Goal: Task Accomplishment & Management: Manage account settings

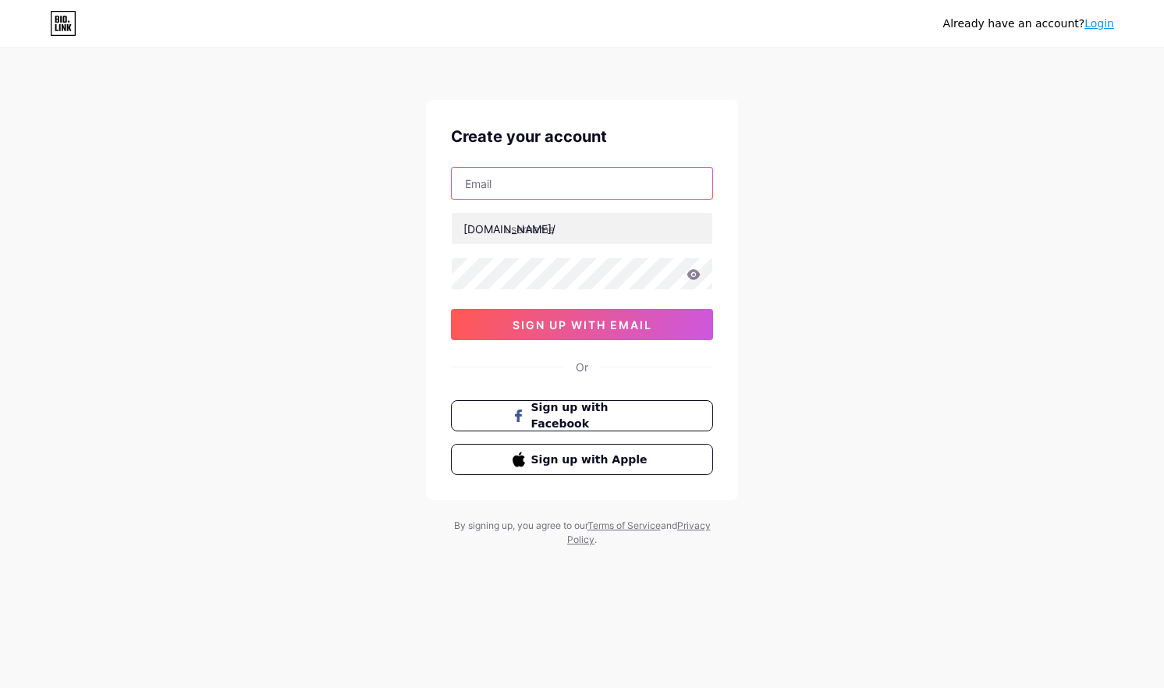
click at [506, 190] on input "text" at bounding box center [582, 183] width 261 height 31
paste input "[EMAIL_ADDRESS][DOMAIN_NAME]"
click at [599, 182] on input "[EMAIL_ADDRESS][DOMAIN_NAME]" at bounding box center [582, 183] width 261 height 31
click at [622, 182] on input "[EMAIL_ADDRESS][DOMAIN_NAME]" at bounding box center [582, 183] width 261 height 31
type input "[EMAIL_ADDRESS][DOMAIN_NAME]"
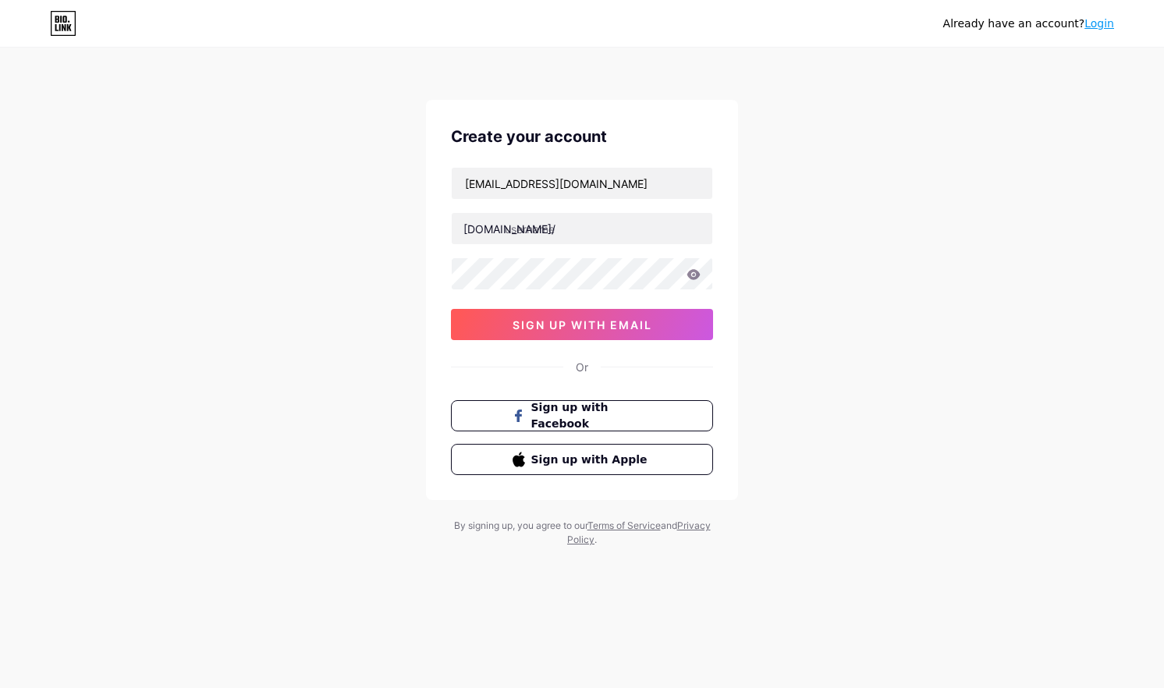
click at [399, 237] on div "Already have an account? Login Create your account [EMAIL_ADDRESS][DOMAIN_NAME]…" at bounding box center [582, 298] width 1164 height 597
click at [565, 323] on span "sign up with email" at bounding box center [582, 324] width 140 height 13
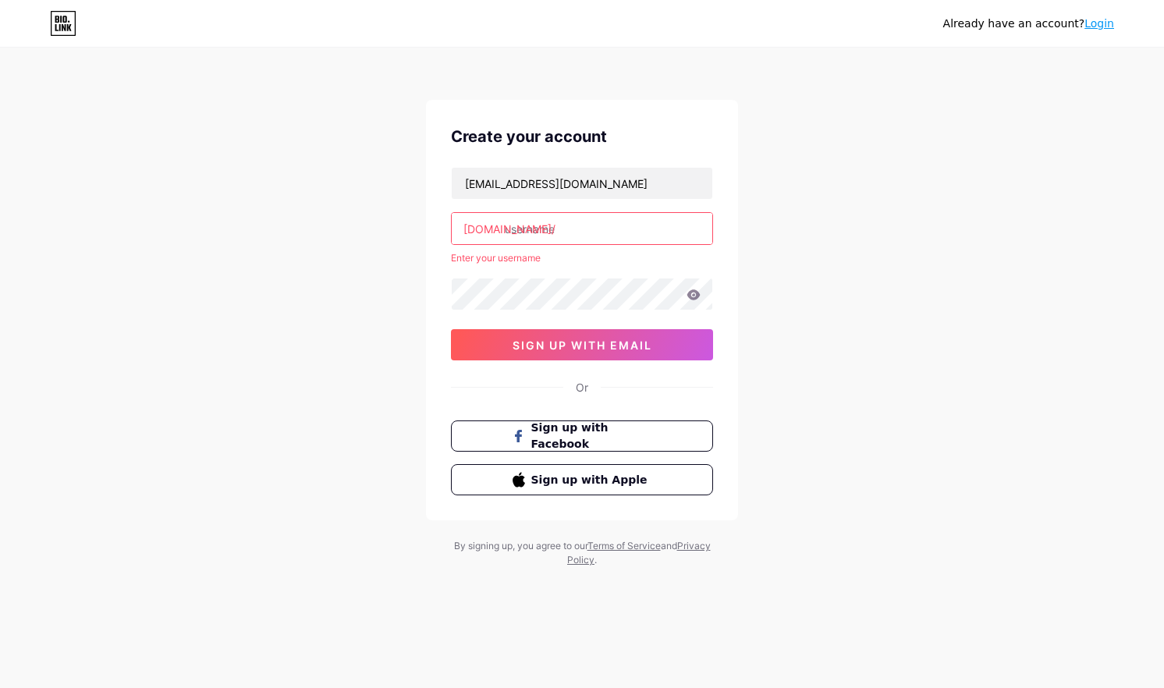
click at [537, 224] on input "text" at bounding box center [582, 228] width 261 height 31
type input "poluxmotos"
click at [579, 347] on span "sign up with email" at bounding box center [582, 345] width 140 height 13
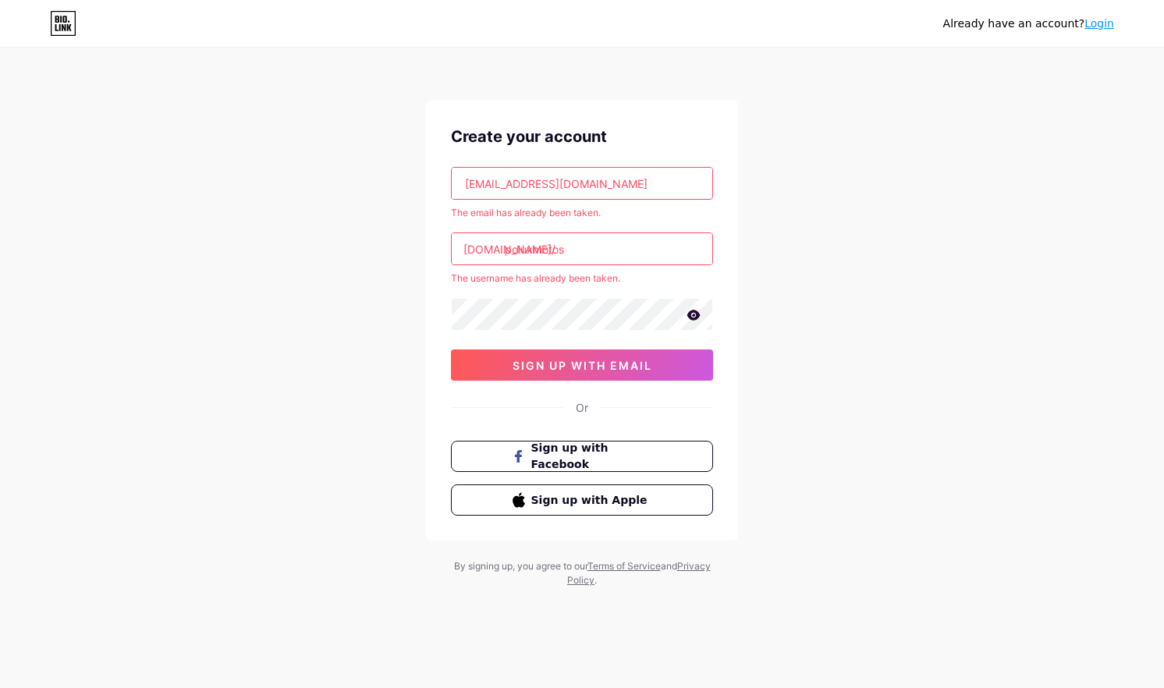
click at [592, 247] on input "poluxmotos" at bounding box center [582, 248] width 261 height 31
drag, startPoint x: 574, startPoint y: 249, endPoint x: 422, endPoint y: 251, distance: 152.1
click at [422, 251] on div "Already have an account? Login Create your account henrry.hpnp@gmail.com The em…" at bounding box center [582, 318] width 1164 height 637
click at [583, 248] on input "poluxmotos" at bounding box center [582, 248] width 261 height 31
drag, startPoint x: 585, startPoint y: 248, endPoint x: 430, endPoint y: 248, distance: 155.2
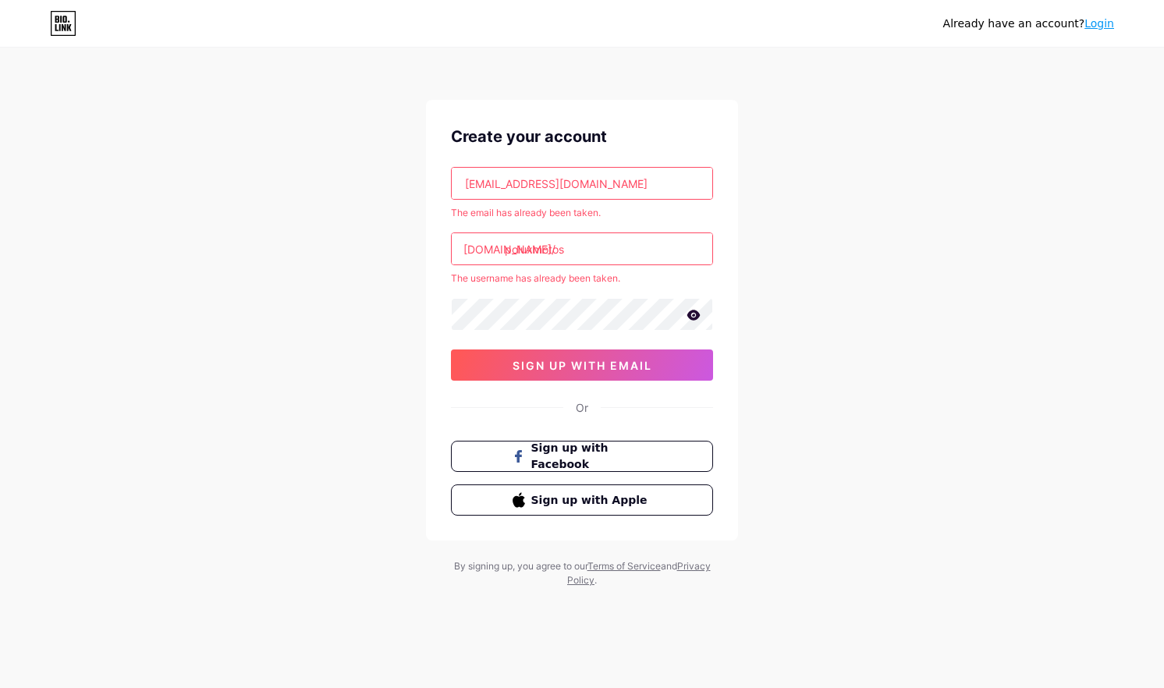
click at [430, 248] on div "Create your account henrry.hpnp@gmail.com The email has already been taken. bio…" at bounding box center [582, 320] width 312 height 441
paste input "bio.link"
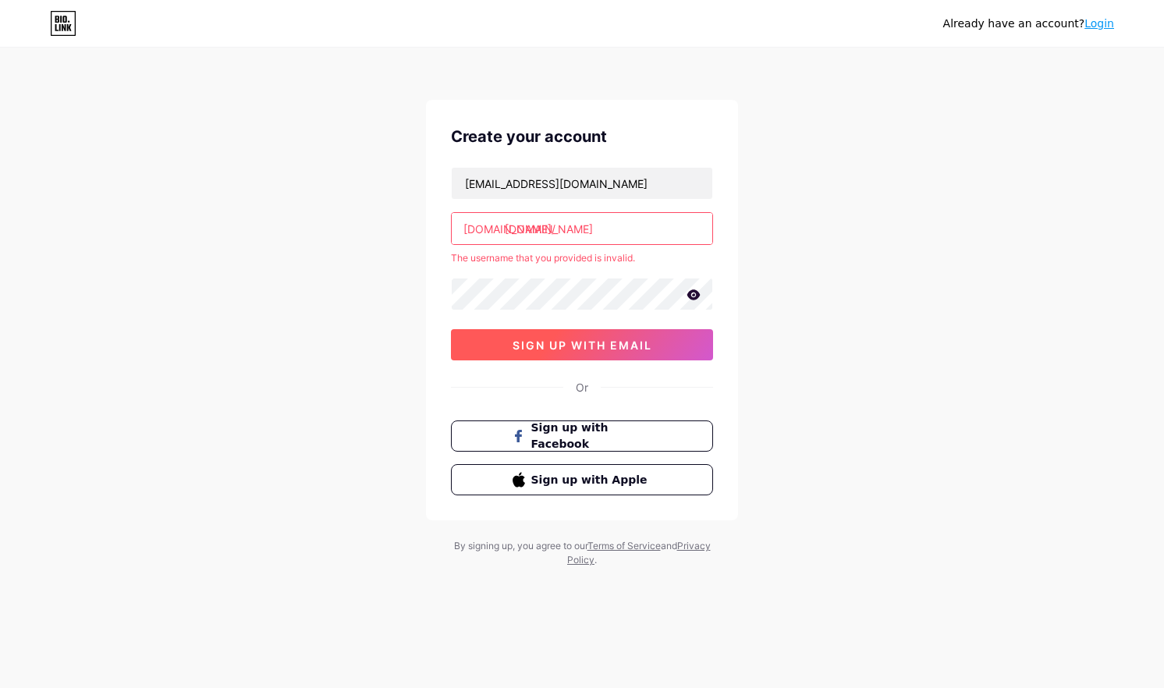
type input "[DOMAIN_NAME]"
click at [577, 346] on span "sign up with email" at bounding box center [582, 345] width 140 height 13
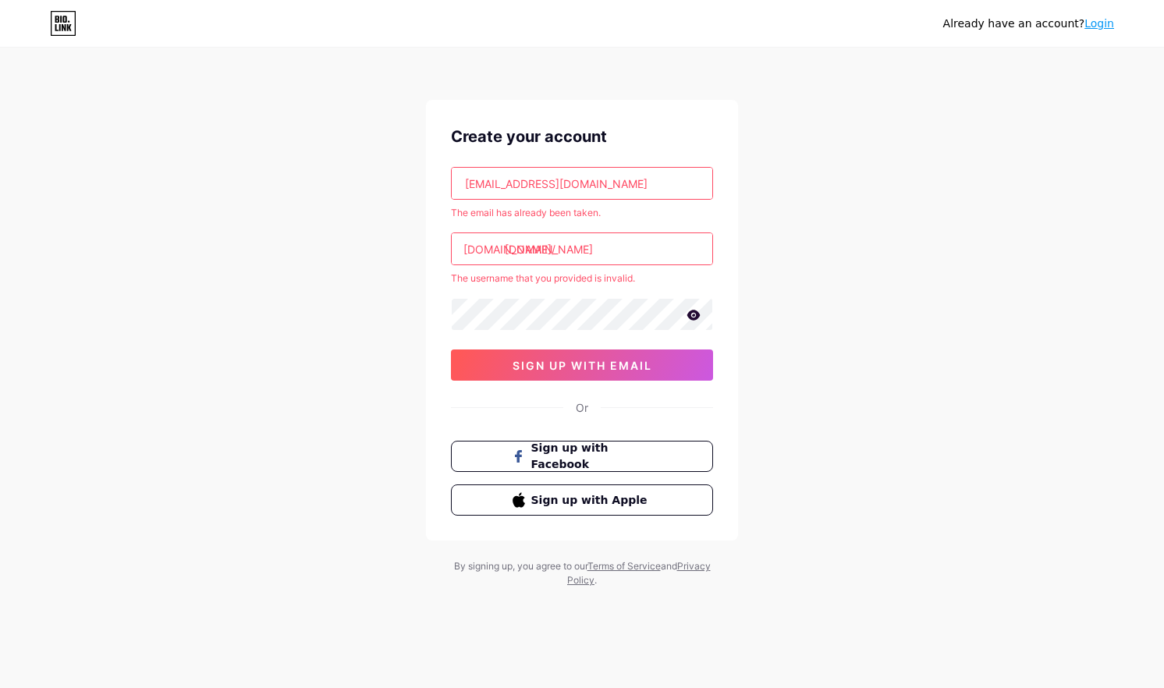
click at [615, 181] on input "[EMAIL_ADDRESS][DOMAIN_NAME]" at bounding box center [582, 183] width 261 height 31
click at [548, 256] on input "[DOMAIN_NAME]" at bounding box center [582, 248] width 261 height 31
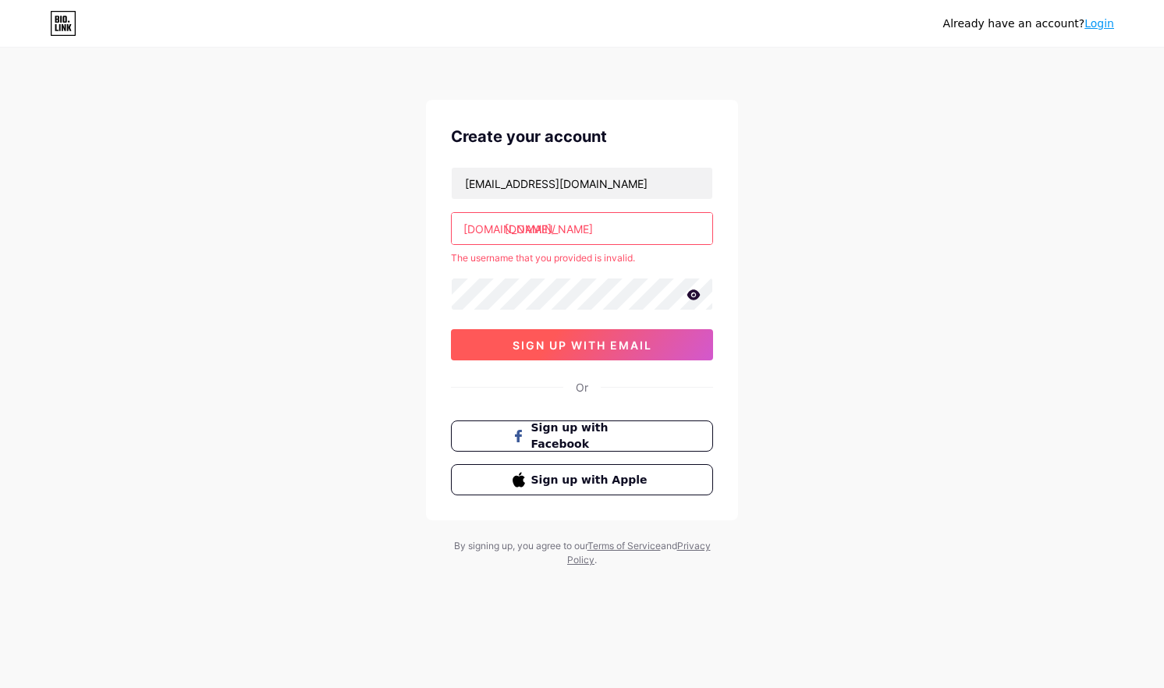
click at [560, 349] on span "sign up with email" at bounding box center [582, 345] width 140 height 13
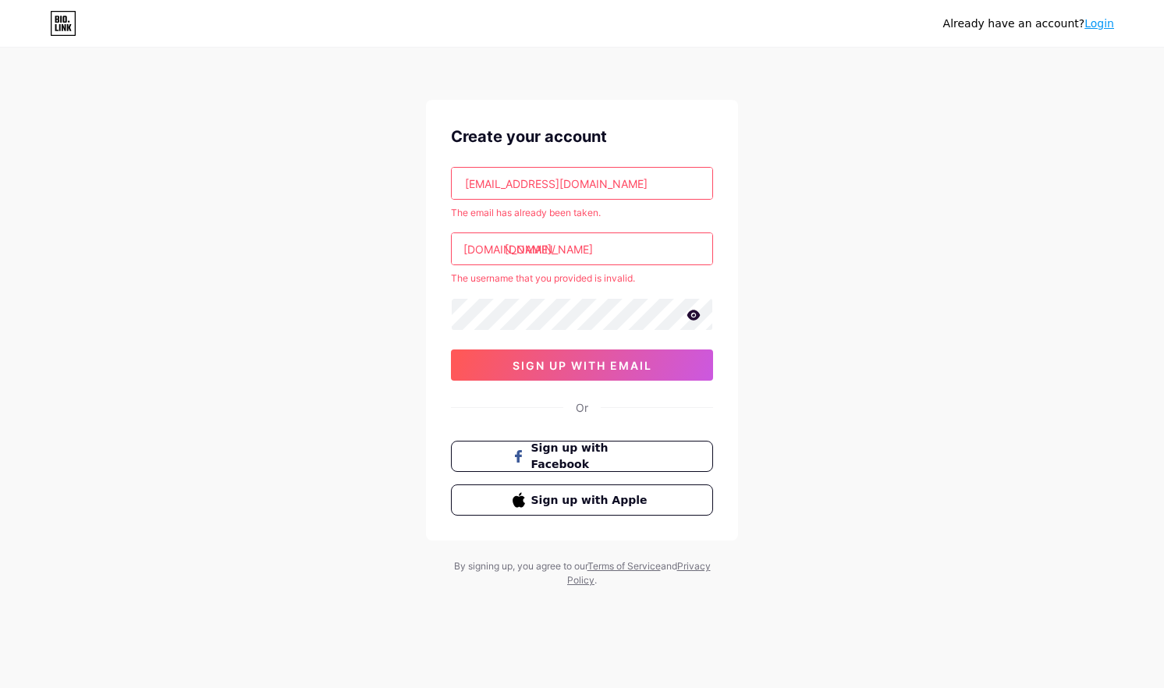
click at [608, 248] on input "[DOMAIN_NAME]" at bounding box center [582, 248] width 261 height 31
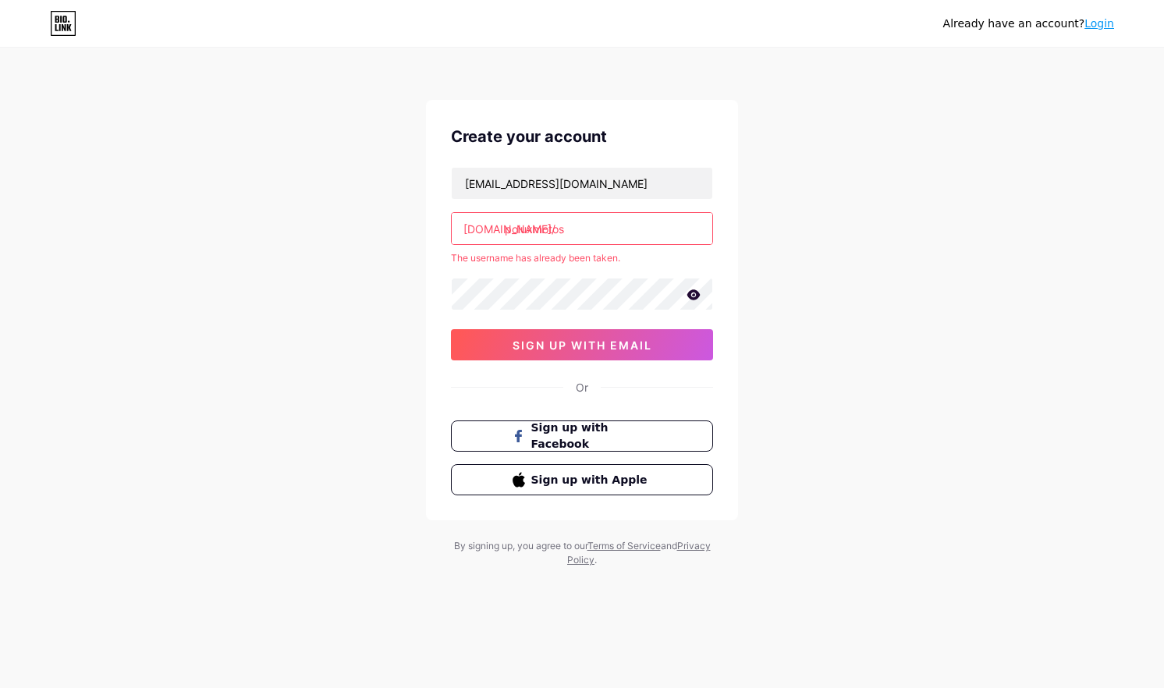
type input "poluxmotos"
click at [584, 230] on input "poluxmotos" at bounding box center [582, 228] width 261 height 31
click at [410, 268] on div "Already have an account? Login Create your account henrry.hpnp@gmail.com bio.li…" at bounding box center [582, 308] width 1164 height 617
click at [503, 229] on div "[DOMAIN_NAME]/" at bounding box center [509, 229] width 92 height 16
click at [511, 230] on input "poluxmotos" at bounding box center [582, 228] width 261 height 31
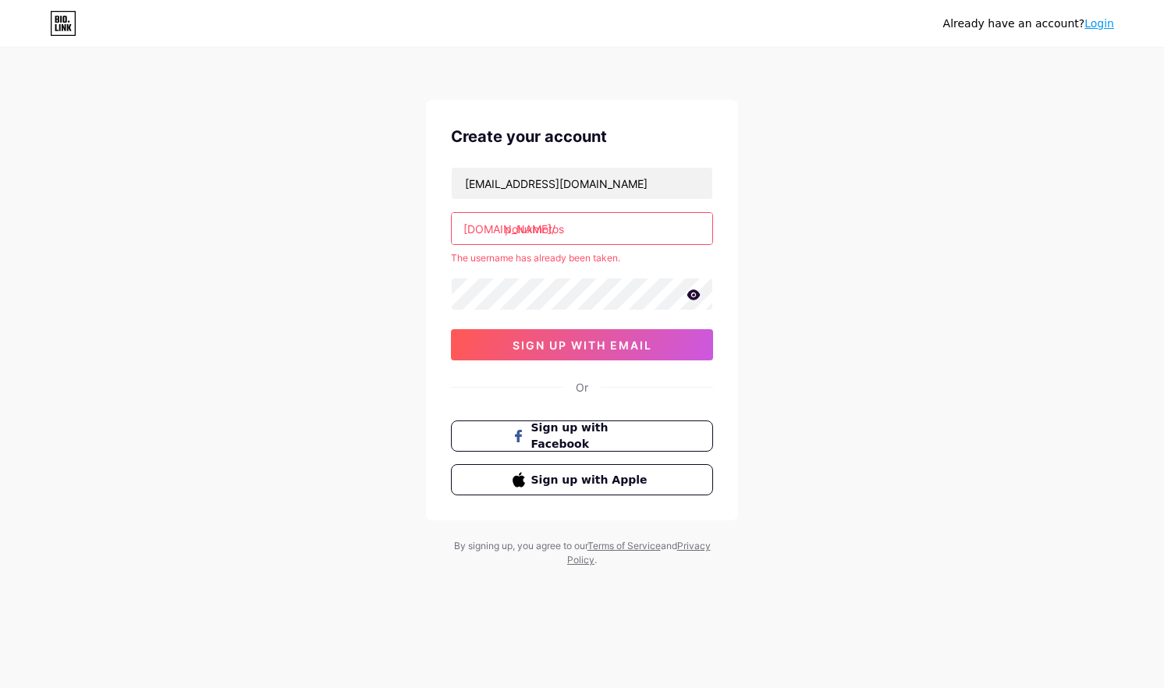
click at [249, 268] on div "Already have an account? Login Create your account henrry.hpnp@gmail.com bio.li…" at bounding box center [582, 308] width 1164 height 617
click at [553, 347] on span "sign up with email" at bounding box center [582, 345] width 140 height 13
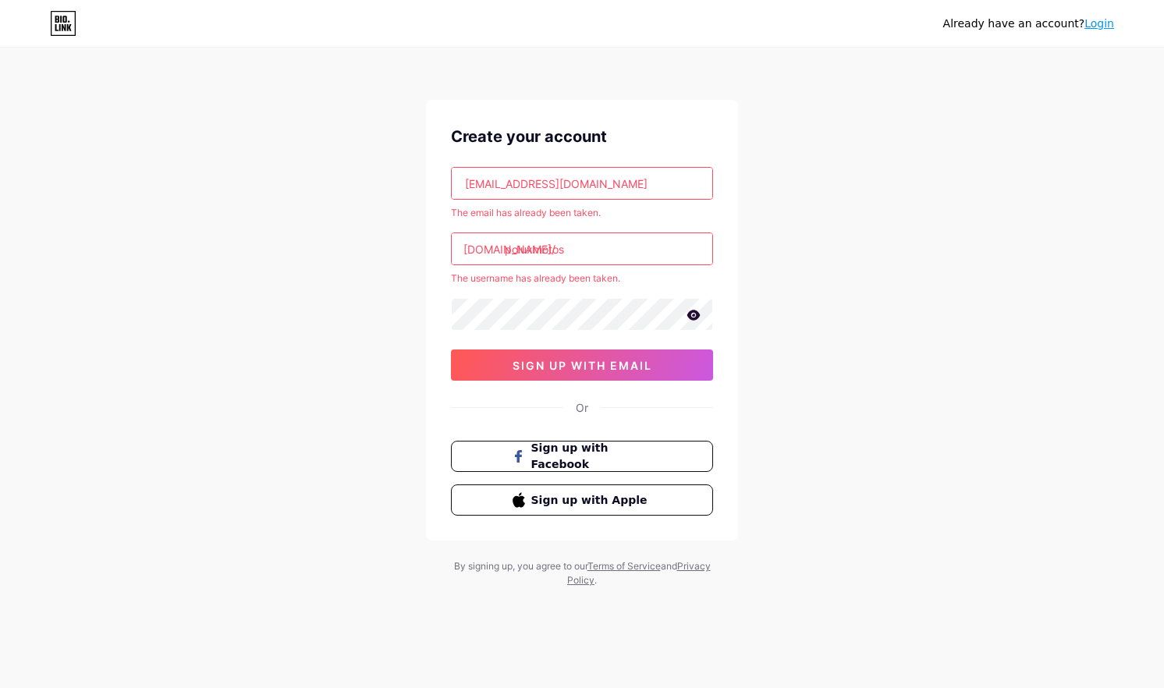
click at [568, 252] on input "poluxmotos" at bounding box center [582, 248] width 261 height 31
click at [300, 267] on div "Already have an account? Login Create your account henrry.hpnp@gmail.com The em…" at bounding box center [582, 318] width 1164 height 637
click at [692, 312] on icon at bounding box center [693, 315] width 13 height 10
click at [603, 365] on span "sign up with email" at bounding box center [582, 365] width 140 height 13
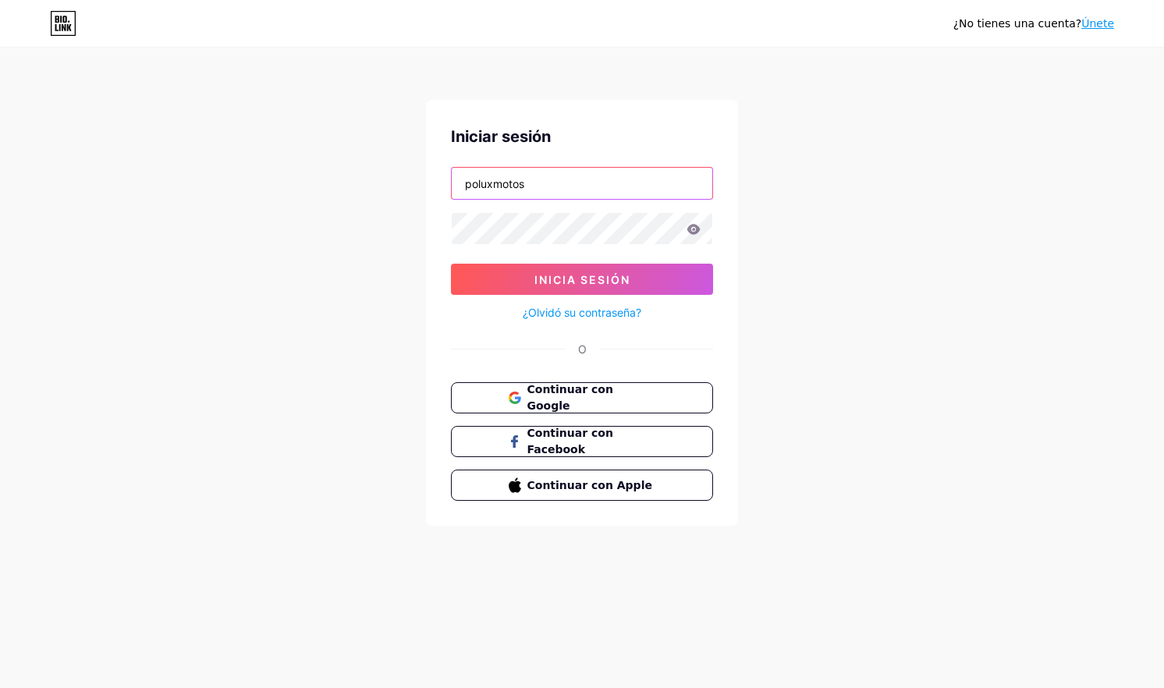
click at [538, 184] on input "poluxmotos" at bounding box center [582, 183] width 261 height 31
click at [271, 183] on div "¿No tienes una cuenta? Únete Iniciar sesión poluxmotos Inicia sesión ¿Olvidó su…" at bounding box center [582, 288] width 1164 height 576
drag, startPoint x: 547, startPoint y: 177, endPoint x: 427, endPoint y: 180, distance: 119.4
click at [427, 180] on div "Iniciar sesión poluxmotos Inicia sesión ¿Olvidó su contraseña? O Continuar con …" at bounding box center [582, 313] width 312 height 426
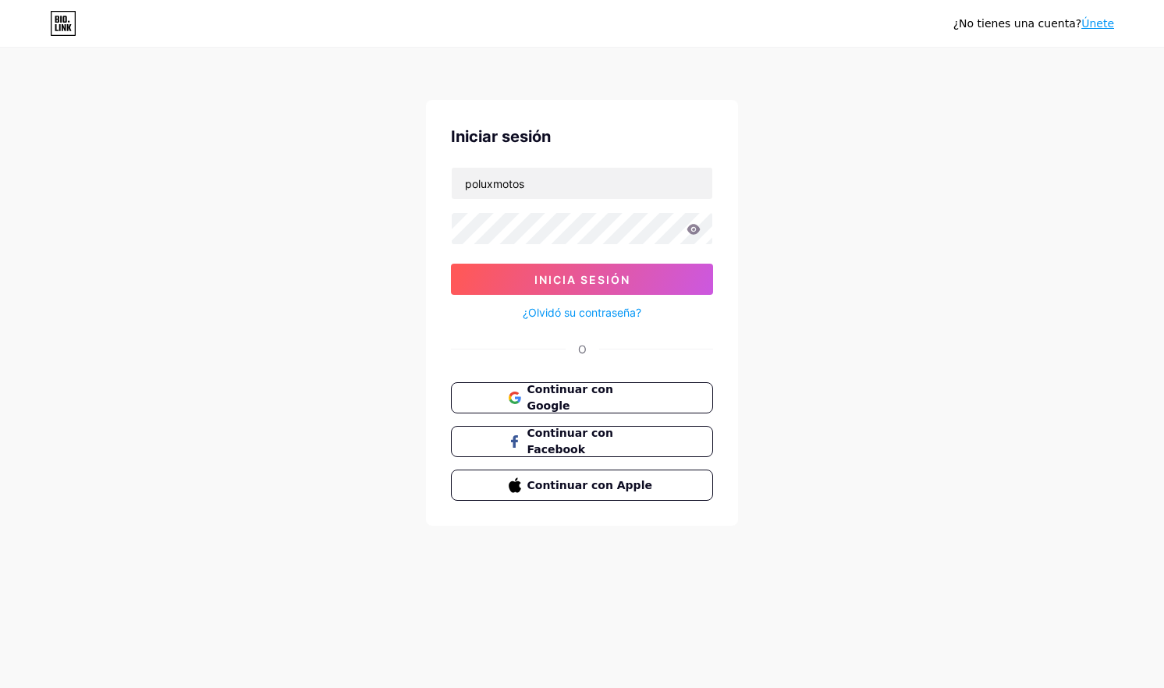
click at [417, 190] on div "¿No tienes una cuenta? Únete Iniciar sesión poluxmotos Inicia sesión ¿Olvidó su…" at bounding box center [582, 288] width 1164 height 576
click at [554, 187] on input "poluxmotos" at bounding box center [582, 183] width 261 height 31
drag, startPoint x: 544, startPoint y: 183, endPoint x: 429, endPoint y: 185, distance: 114.7
click at [429, 185] on div "Iniciar sesión poluxmotos Inicia sesión ¿Olvidó su contraseña? O Continuar con …" at bounding box center [582, 313] width 312 height 426
click at [451, 264] on button "Inicia sesión" at bounding box center [582, 279] width 262 height 31
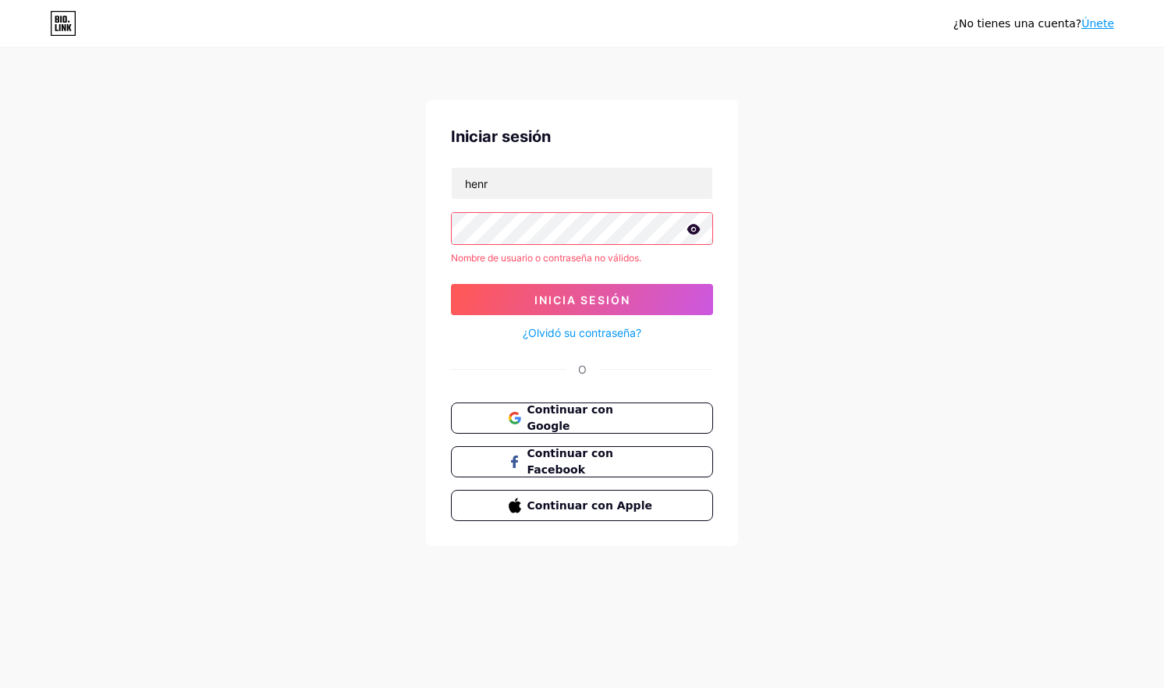
click at [395, 278] on div "¿No tienes una cuenta? Únete Iniciar sesión henr Nombre de usuario o contraseña…" at bounding box center [582, 298] width 1164 height 596
click at [693, 232] on icon at bounding box center [693, 229] width 13 height 10
click at [518, 185] on input "henr" at bounding box center [582, 183] width 261 height 31
type input "[EMAIL_ADDRESS][DOMAIN_NAME]"
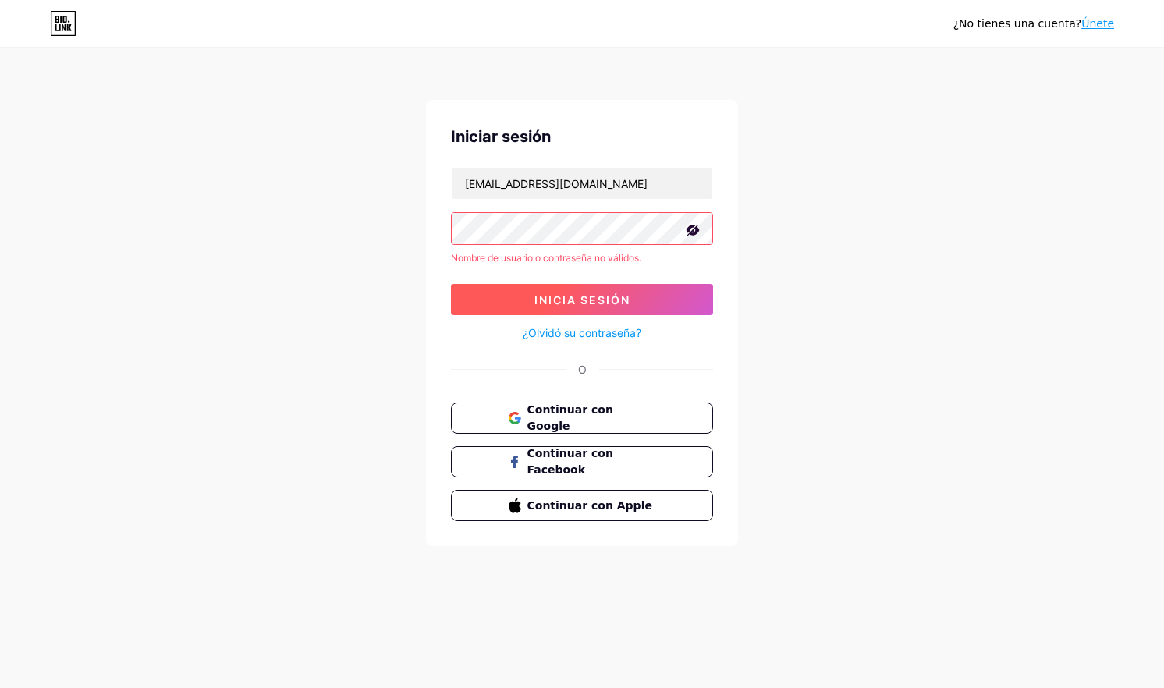
click at [577, 300] on span "Inicia sesión" at bounding box center [582, 299] width 96 height 13
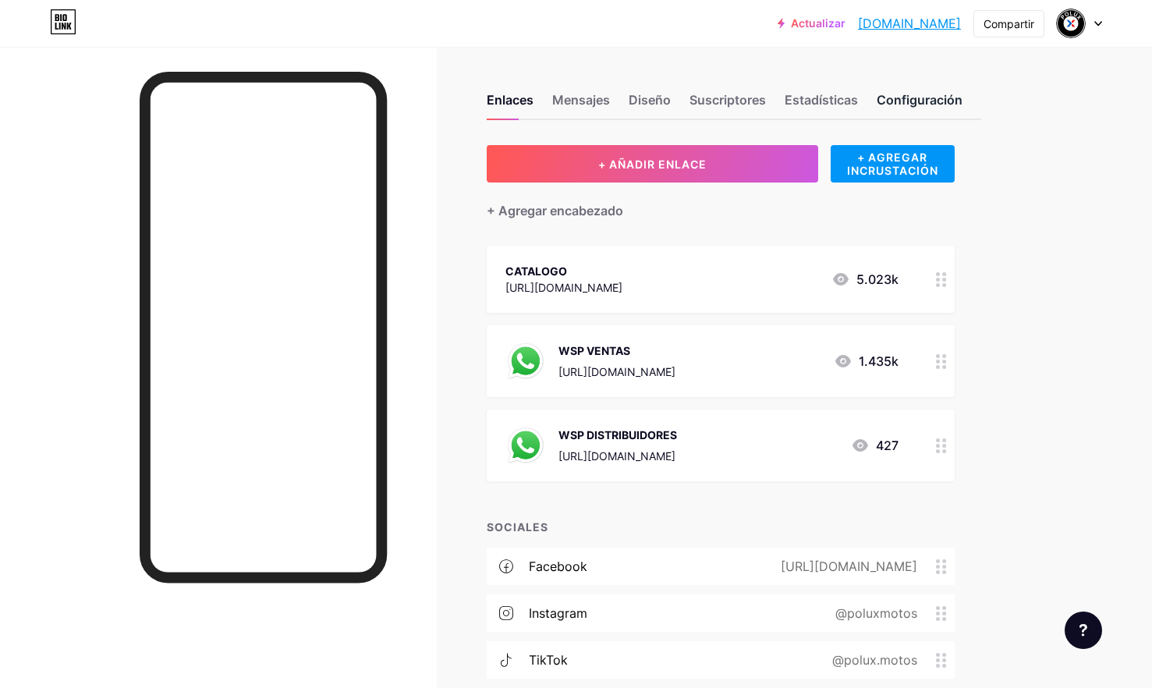
click at [929, 97] on div "Configuración" at bounding box center [920, 104] width 86 height 28
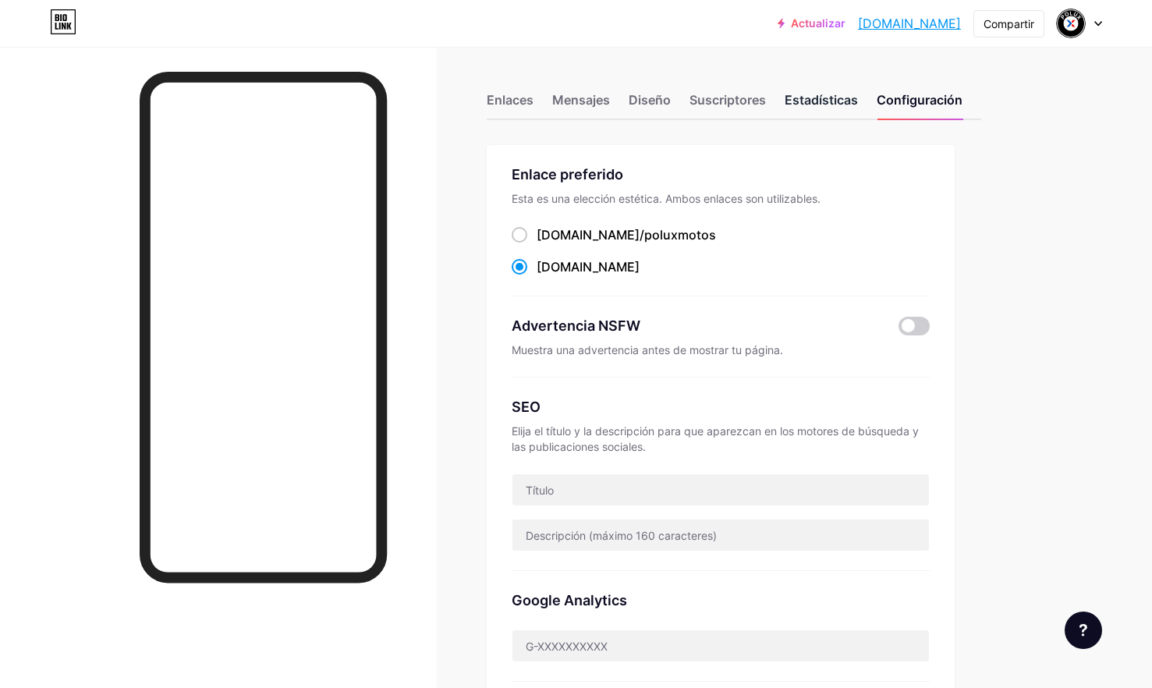
click at [824, 100] on div "Estadísticas" at bounding box center [821, 104] width 73 height 28
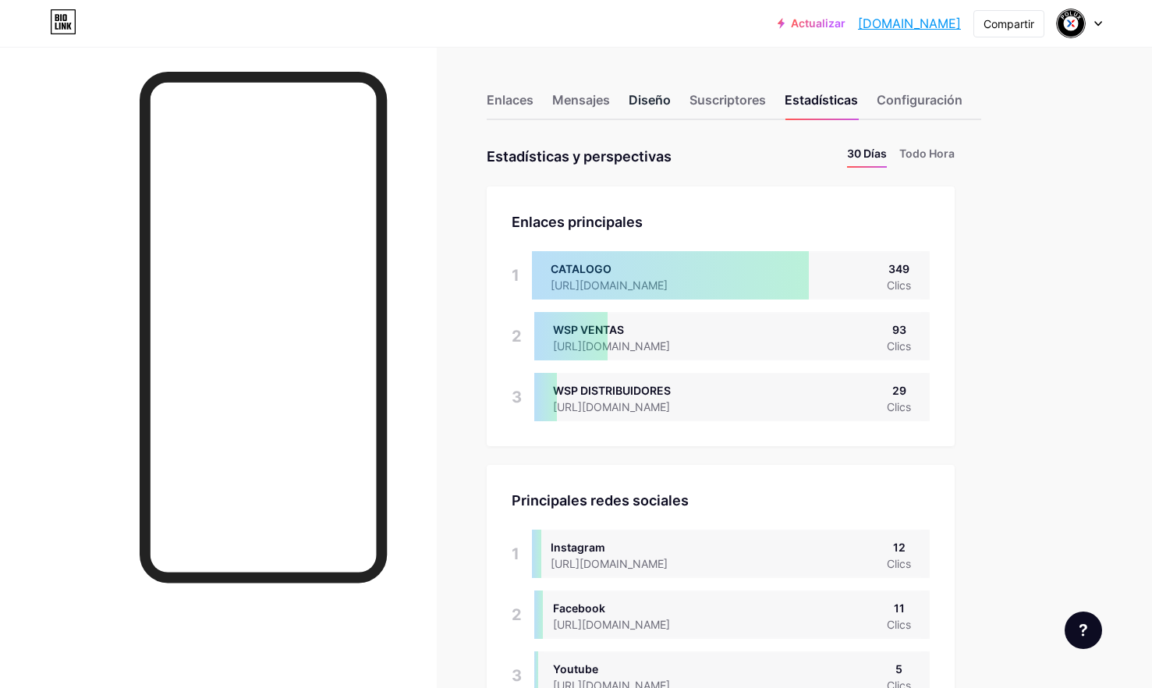
click at [655, 100] on div "Diseño" at bounding box center [650, 104] width 42 height 28
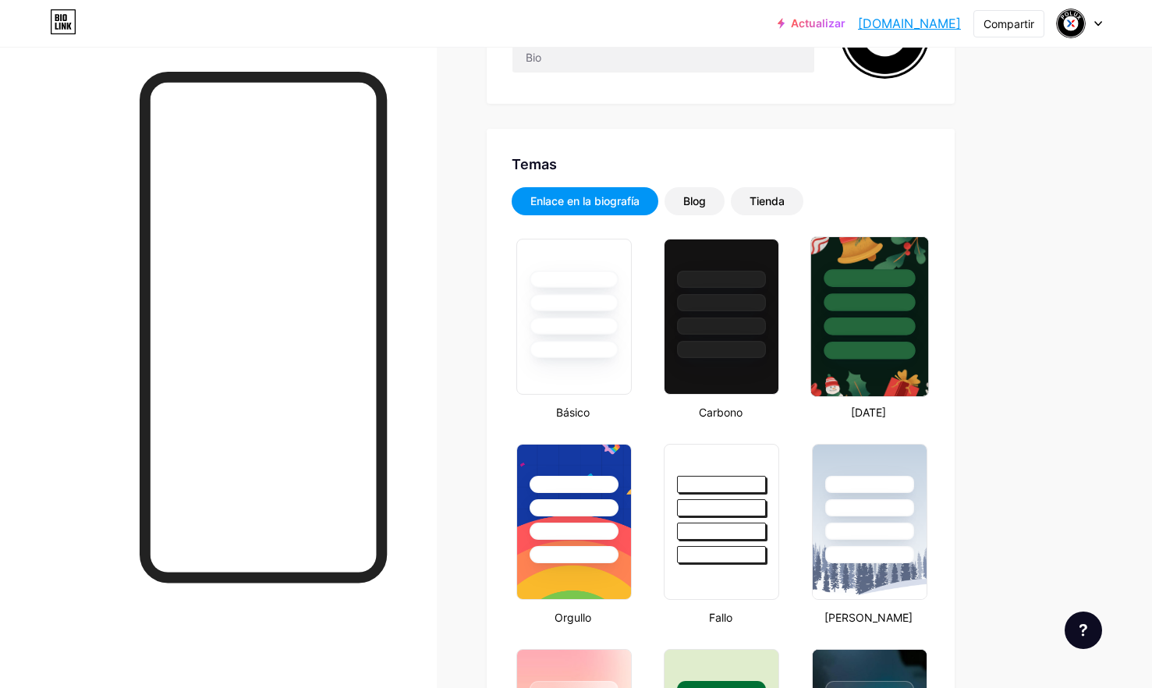
scroll to position [156, 0]
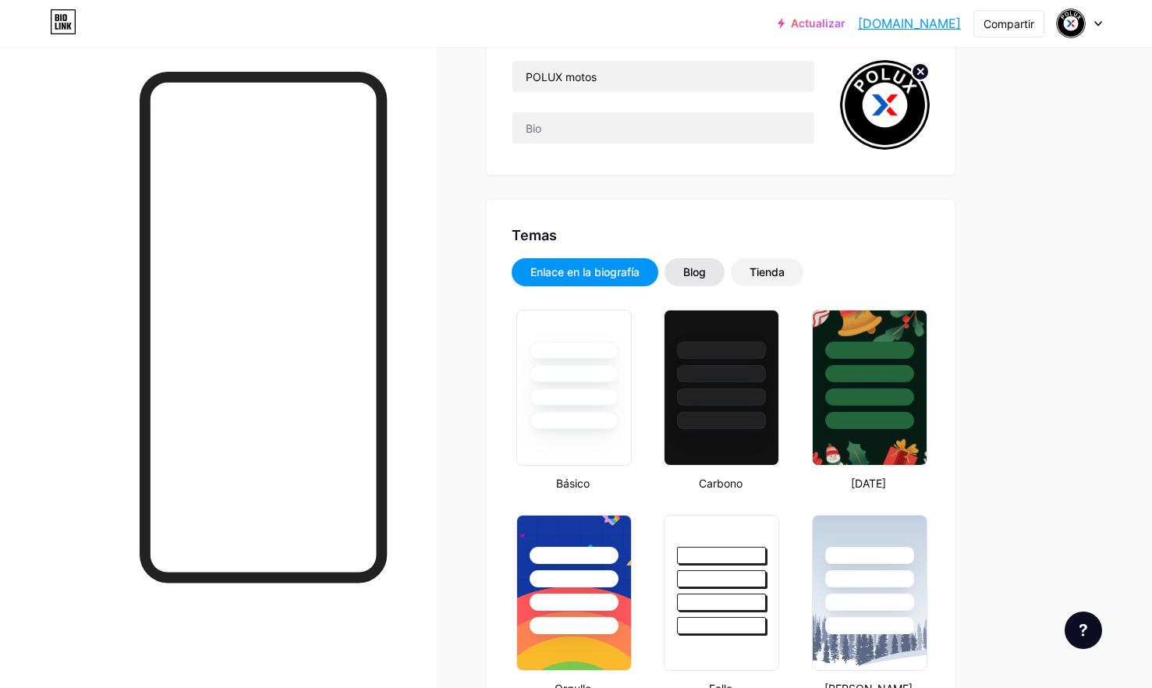
click at [700, 271] on div "Blog" at bounding box center [694, 272] width 23 height 16
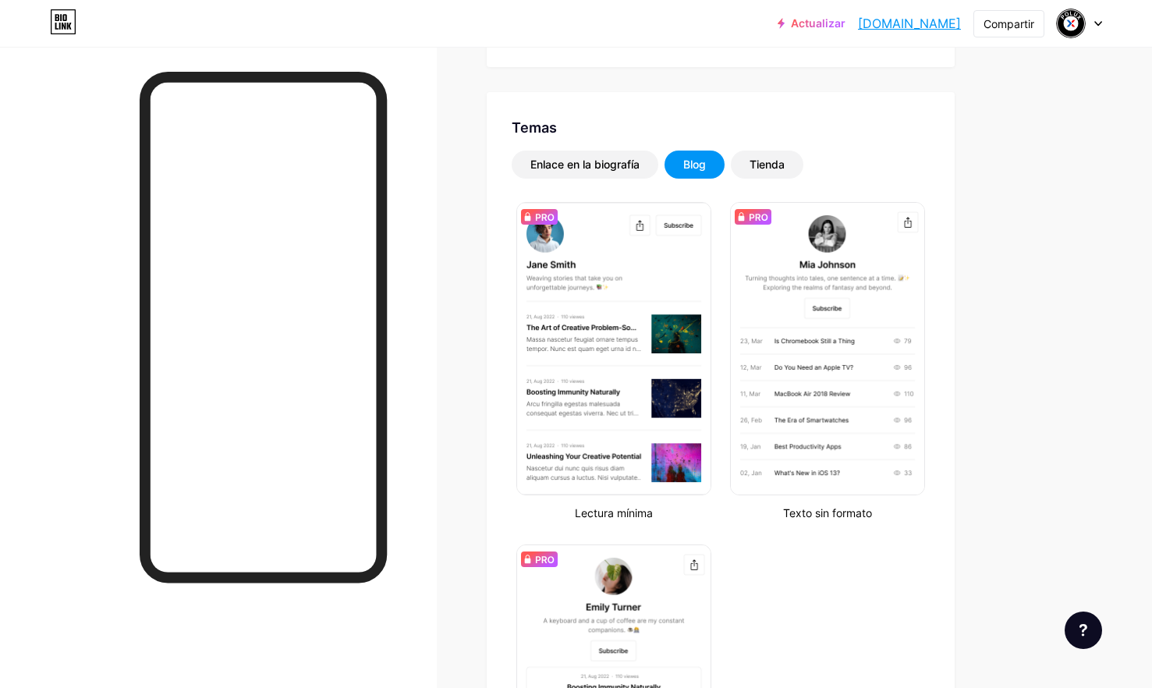
scroll to position [78, 0]
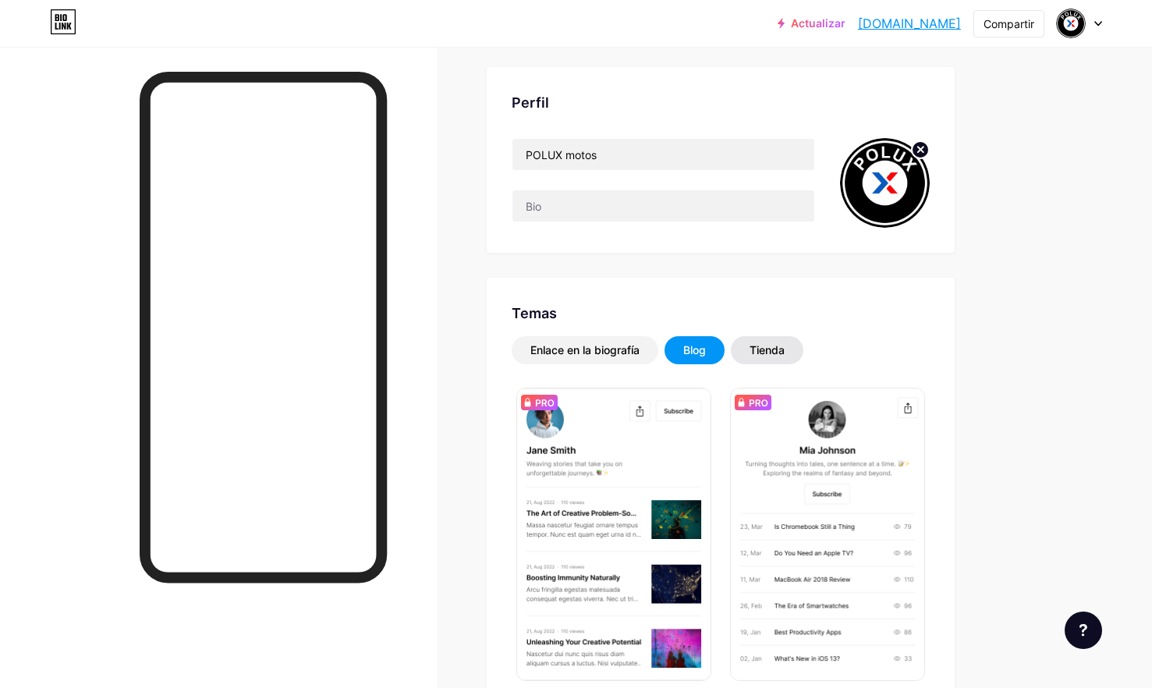
click at [768, 349] on div "Tienda" at bounding box center [767, 350] width 35 height 16
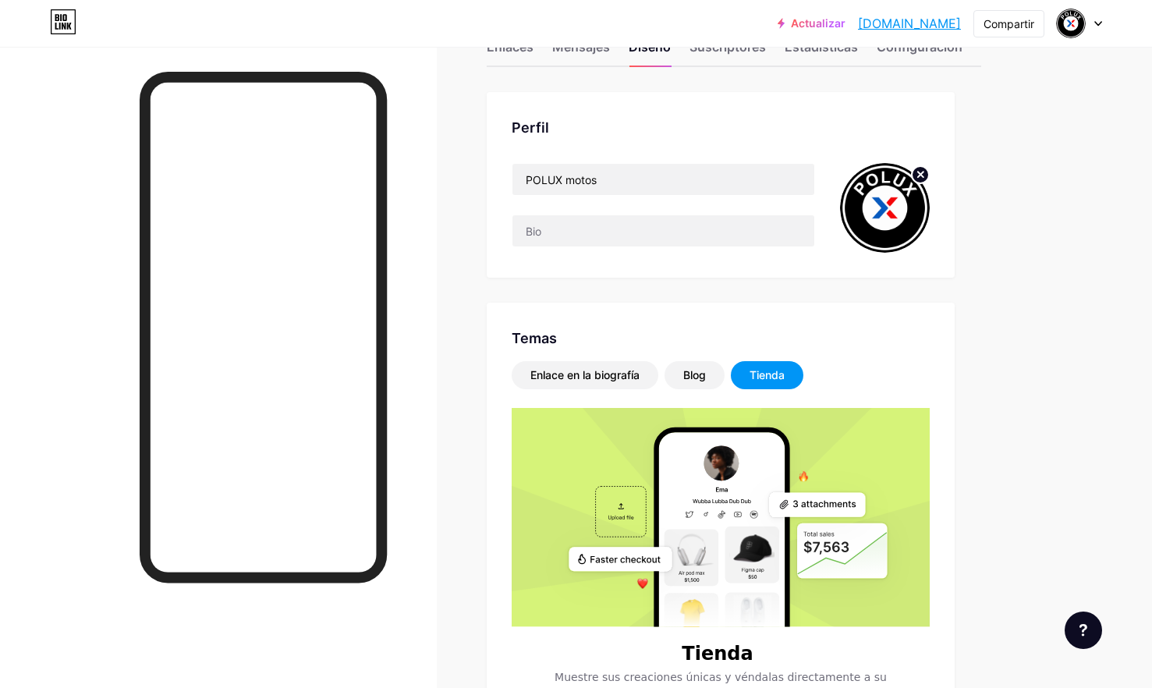
scroll to position [0, 0]
